Goal: Task Accomplishment & Management: Manage account settings

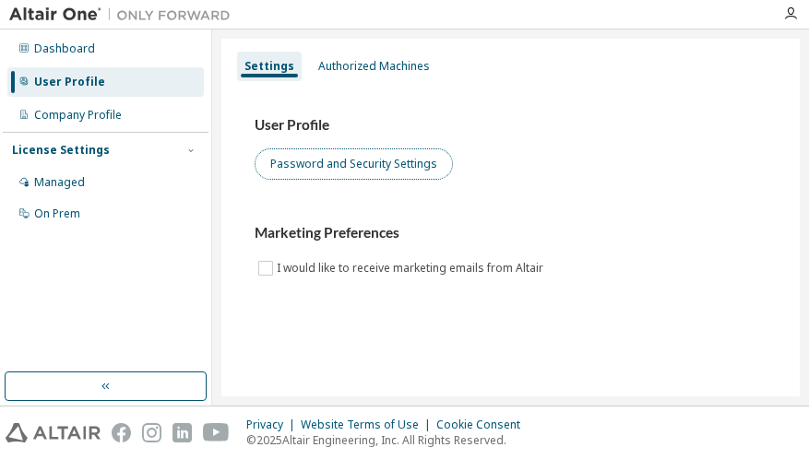
click at [316, 171] on button "Password and Security Settings" at bounding box center [354, 164] width 198 height 31
